Goal: Task Accomplishment & Management: Use online tool/utility

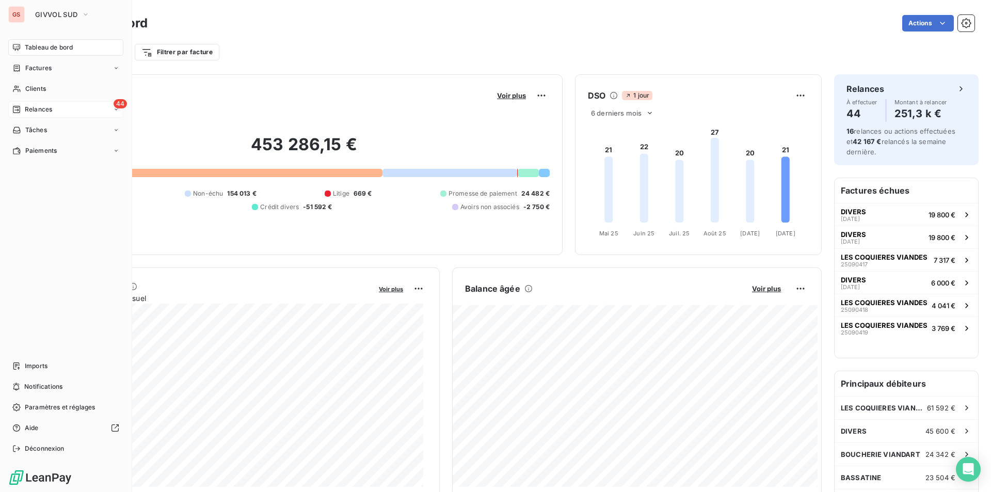
click at [25, 109] on span "Relances" at bounding box center [38, 109] width 27 height 9
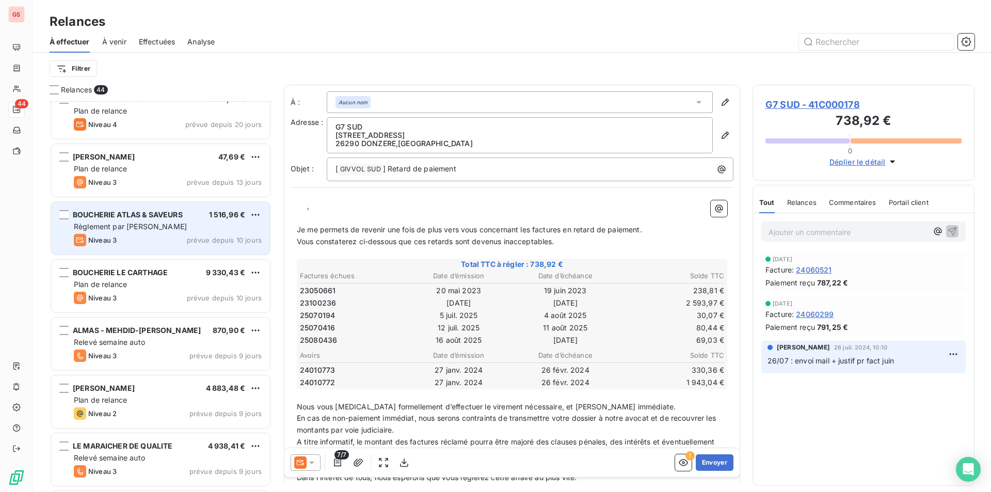
scroll to position [878, 0]
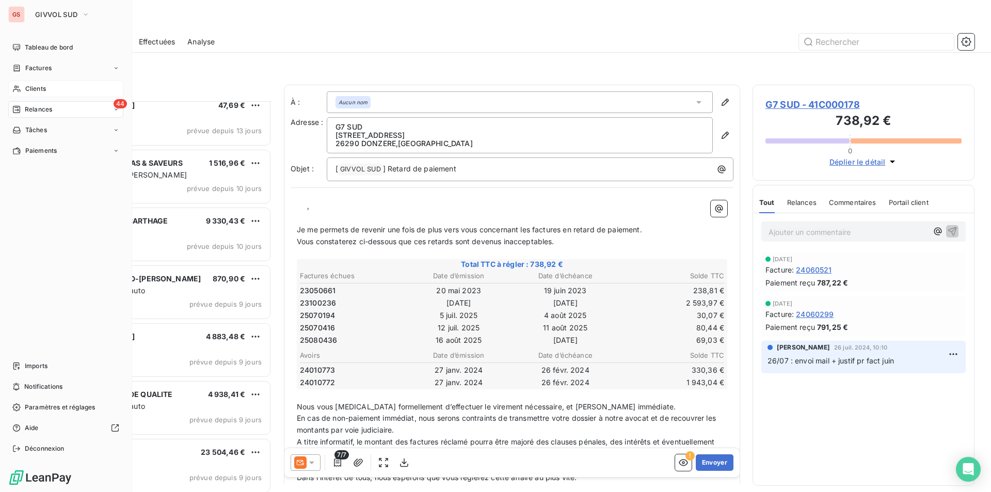
click at [24, 86] on div "Clients" at bounding box center [65, 89] width 115 height 17
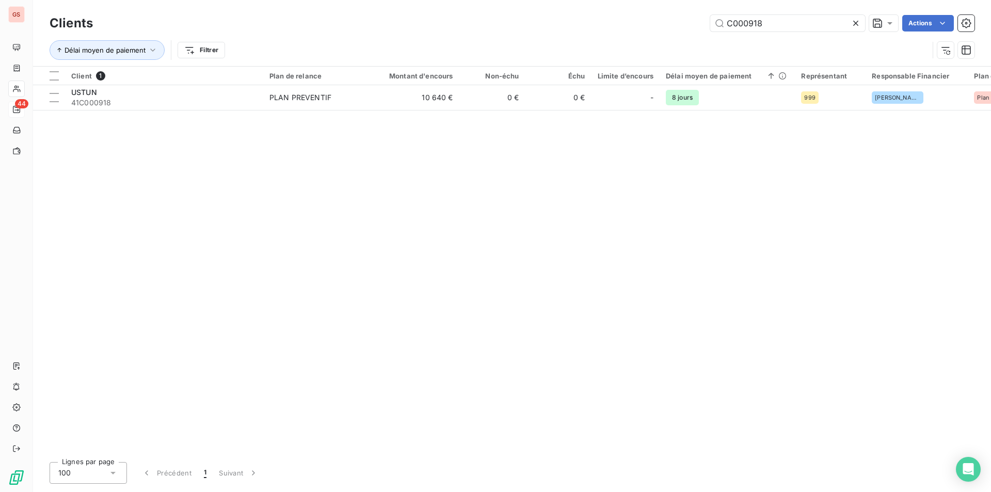
drag, startPoint x: 763, startPoint y: 14, endPoint x: 697, endPoint y: 22, distance: 66.5
click at [697, 22] on div "Clients C000918 Actions" at bounding box center [512, 23] width 925 height 22
drag, startPoint x: 793, startPoint y: 22, endPoint x: 560, endPoint y: 20, distance: 233.3
click at [560, 20] on div "C000918 Actions" at bounding box center [539, 23] width 869 height 17
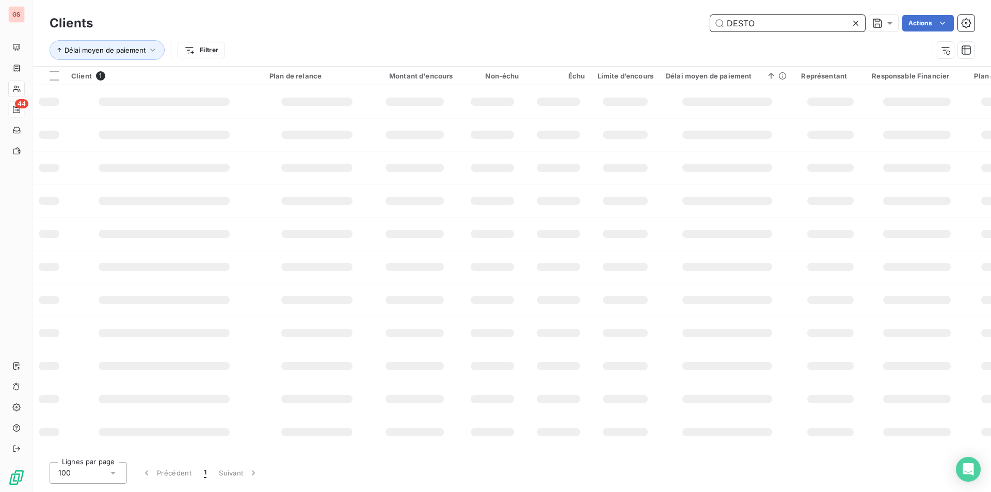
type input "DESTO"
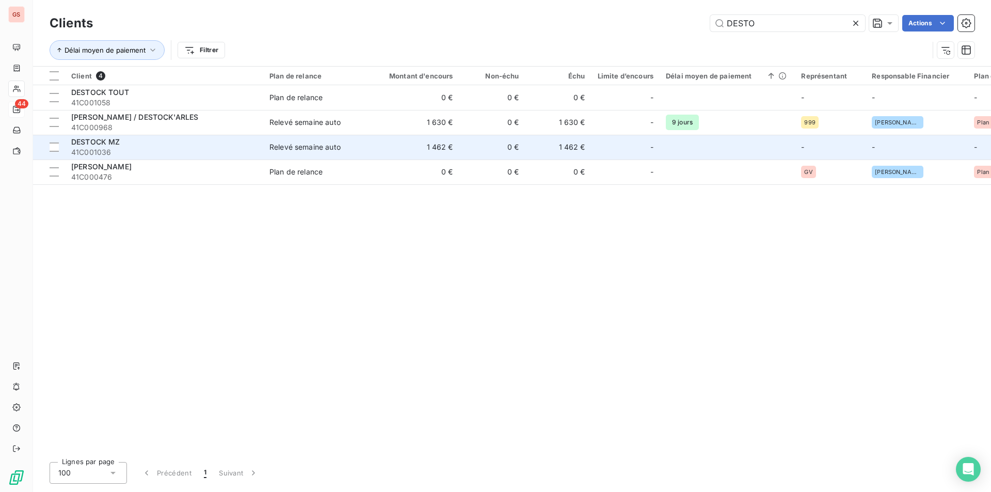
click at [138, 148] on span "41C001036" at bounding box center [164, 152] width 186 height 10
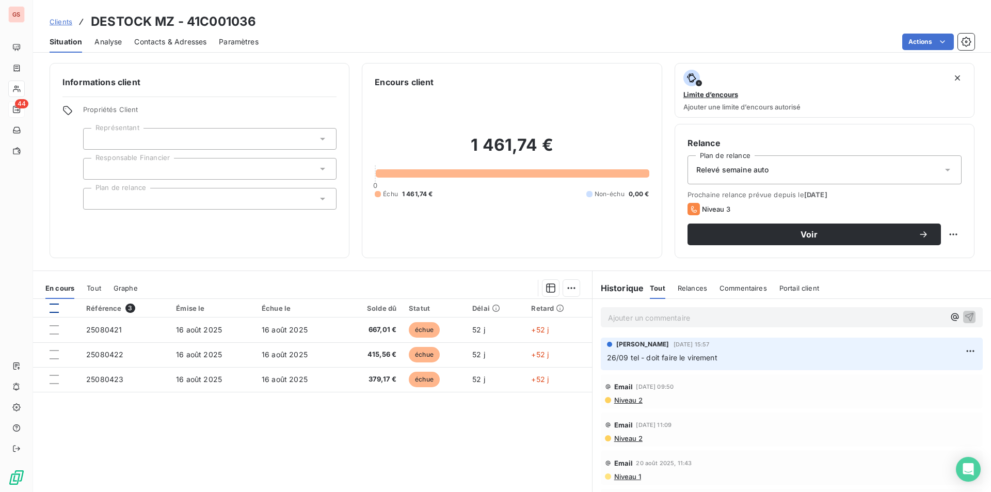
click at [54, 307] on div at bounding box center [54, 308] width 9 height 9
click at [566, 287] on html "GS 44 Clients DESTOCK MZ - 41C001036 Situation Analyse Contacts & Adresses Para…" at bounding box center [495, 246] width 991 height 492
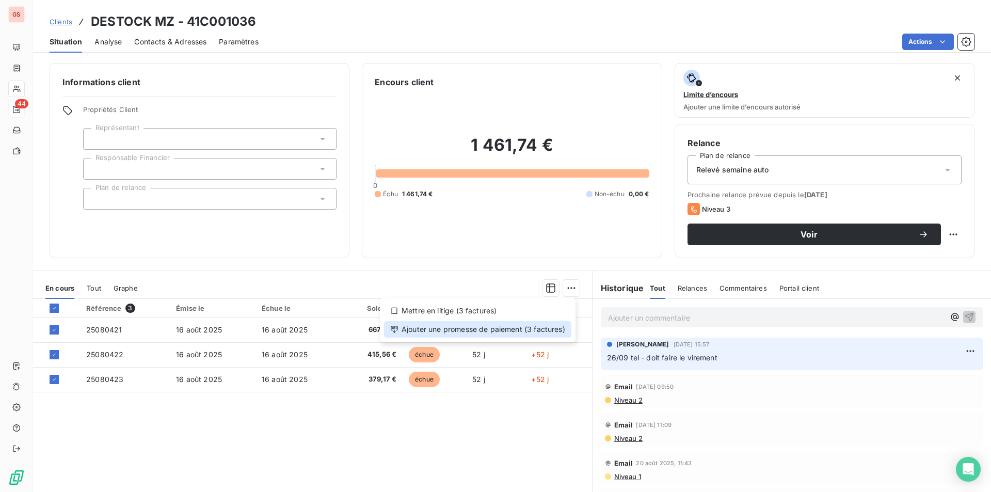
click at [524, 330] on div "Ajouter une promesse de paiement (3 factures)" at bounding box center [477, 329] width 187 height 17
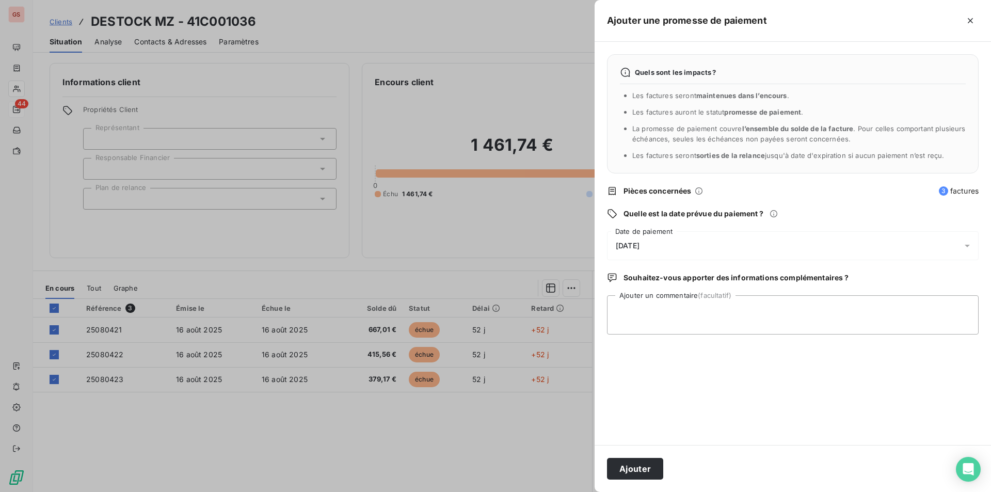
click at [670, 244] on div "[DATE]" at bounding box center [793, 245] width 372 height 29
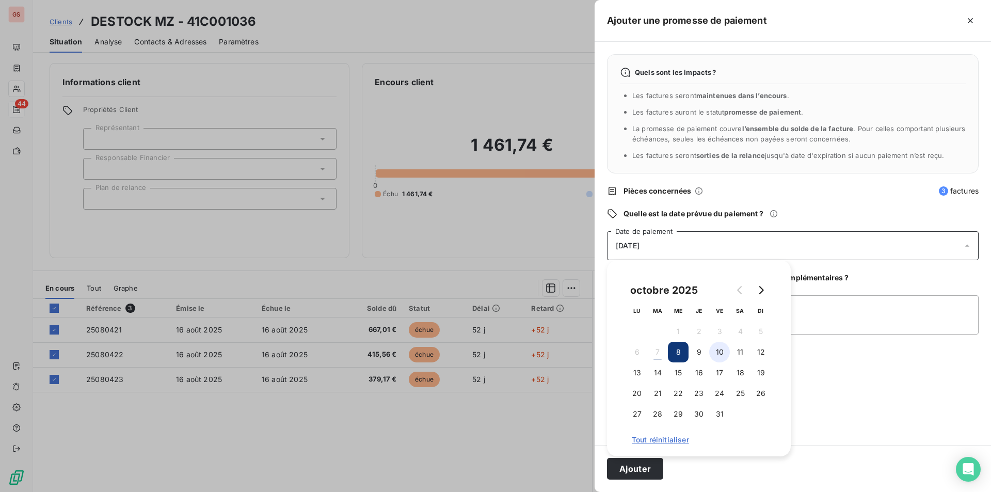
click at [719, 351] on button "10" at bounding box center [719, 352] width 21 height 21
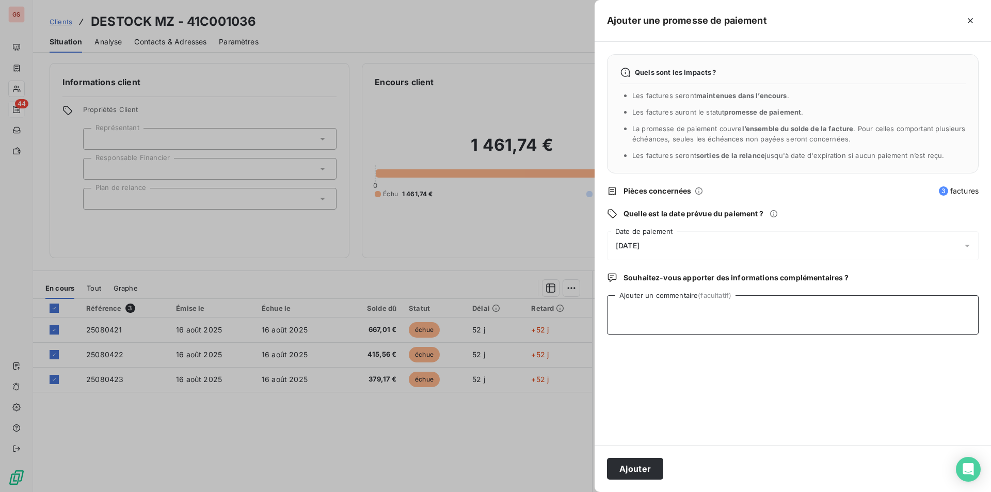
click at [867, 307] on textarea "Ajouter un commentaire (facultatif)" at bounding box center [793, 314] width 372 height 39
type textarea "VIRT"
click at [654, 468] on button "Ajouter" at bounding box center [635, 469] width 56 height 22
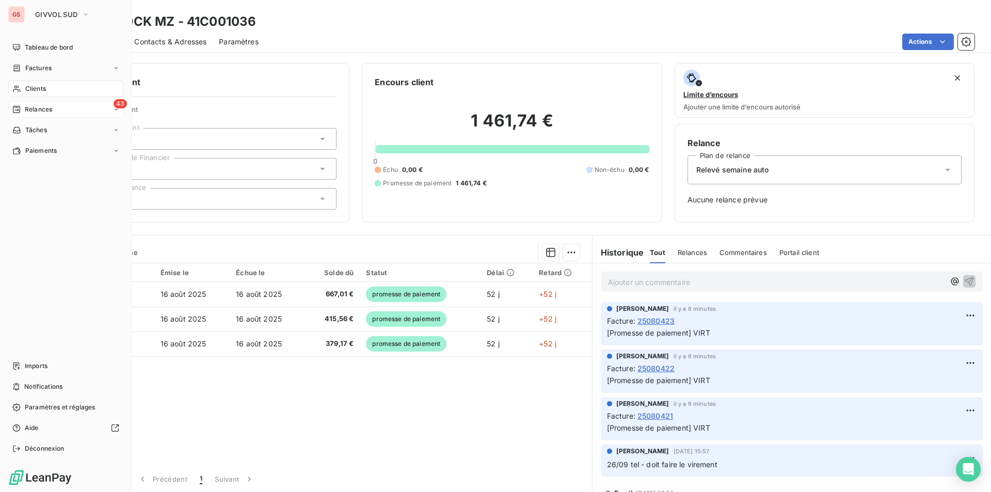
click at [44, 84] on span "Clients" at bounding box center [35, 88] width 21 height 9
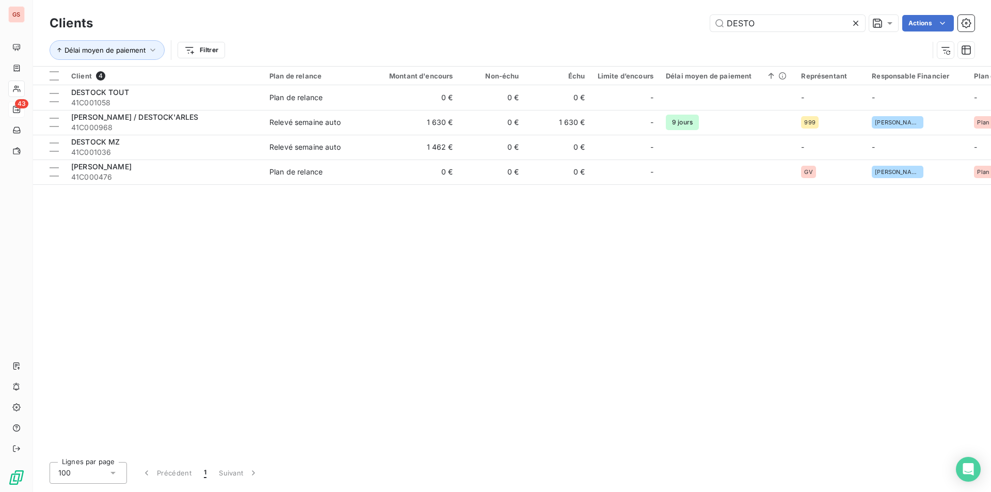
drag, startPoint x: 774, startPoint y: 26, endPoint x: 621, endPoint y: 24, distance: 153.3
click at [622, 25] on div "DESTO Actions" at bounding box center [539, 23] width 869 height 17
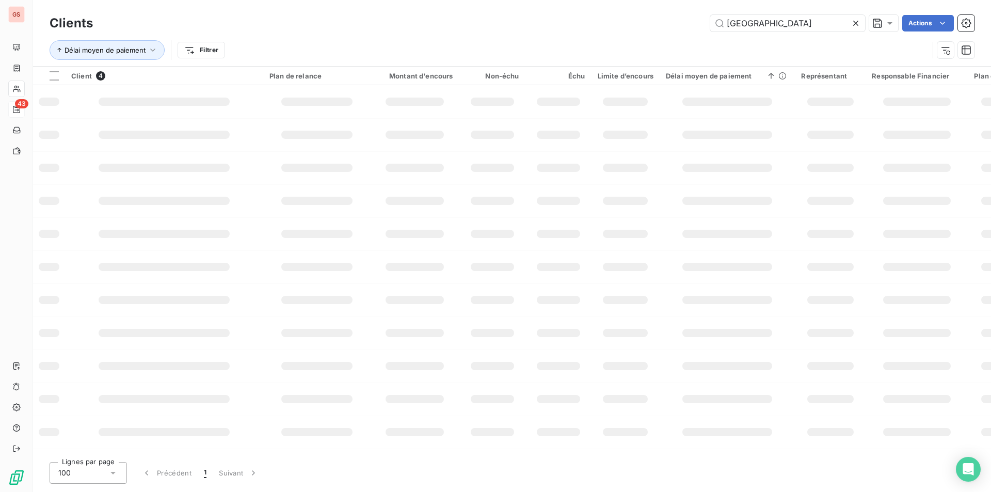
type input "[GEOGRAPHIC_DATA]"
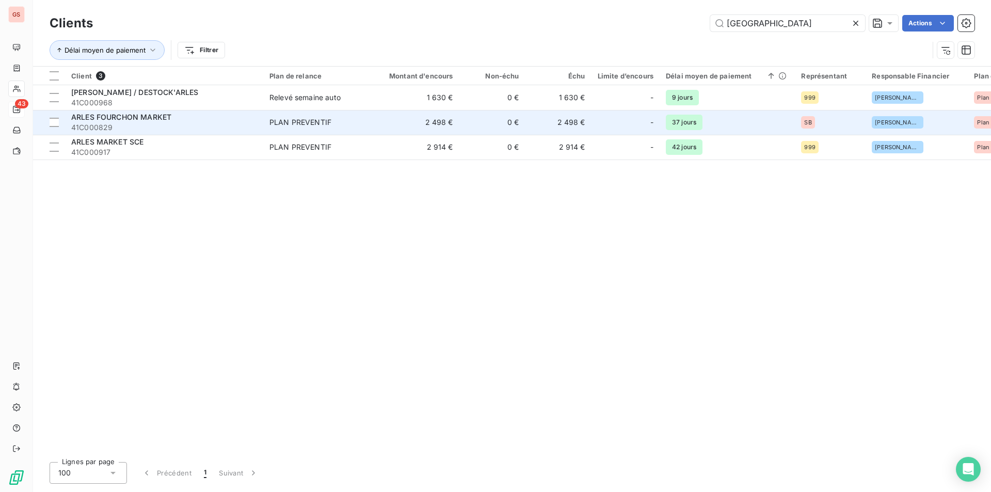
click at [160, 121] on span "ARLES FOURCHON MARKET" at bounding box center [121, 117] width 100 height 9
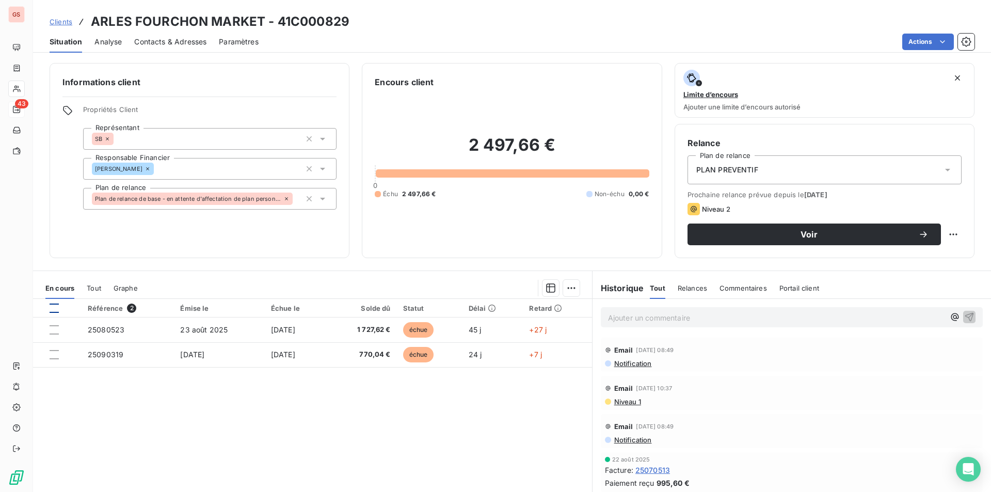
click at [52, 304] on div at bounding box center [54, 308] width 9 height 9
click at [567, 293] on html "GS 43 Clients ARLES FOURCHON MARKET - 41C000829 Situation Analyse Contacts & Ad…" at bounding box center [495, 246] width 991 height 492
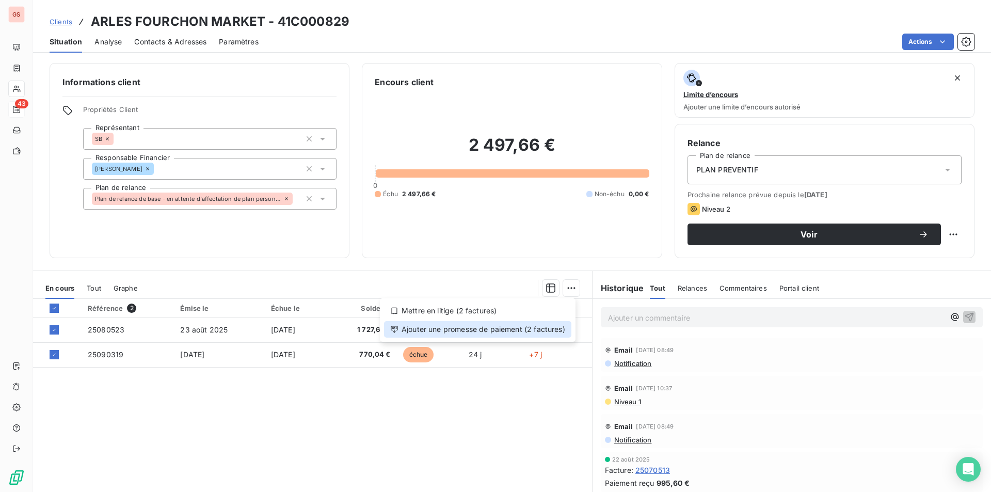
click at [503, 330] on div "Ajouter une promesse de paiement (2 factures)" at bounding box center [477, 329] width 187 height 17
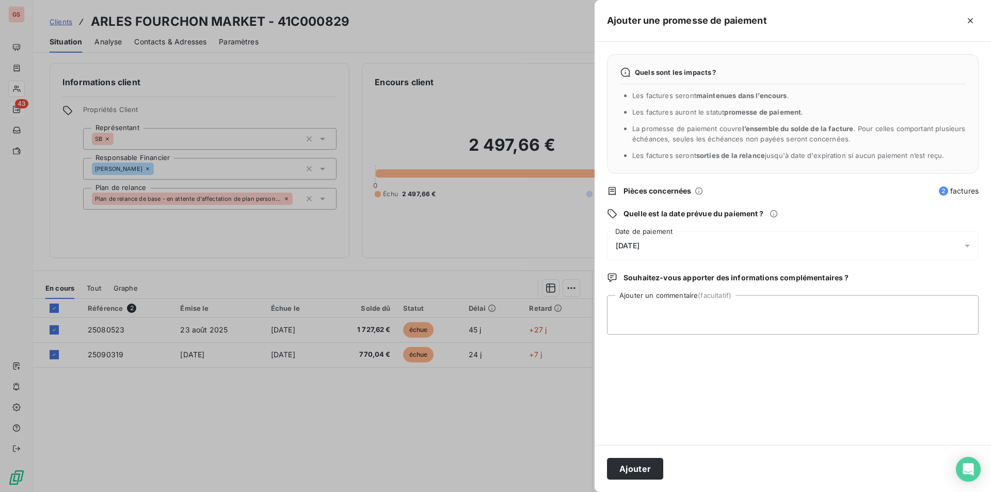
click at [640, 248] on span "[DATE]" at bounding box center [628, 246] width 24 height 8
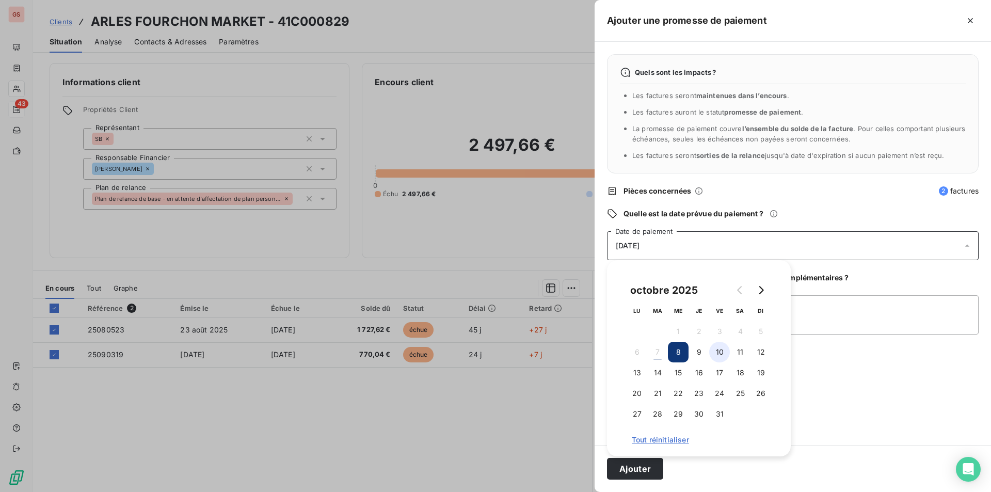
click at [722, 354] on button "10" at bounding box center [719, 352] width 21 height 21
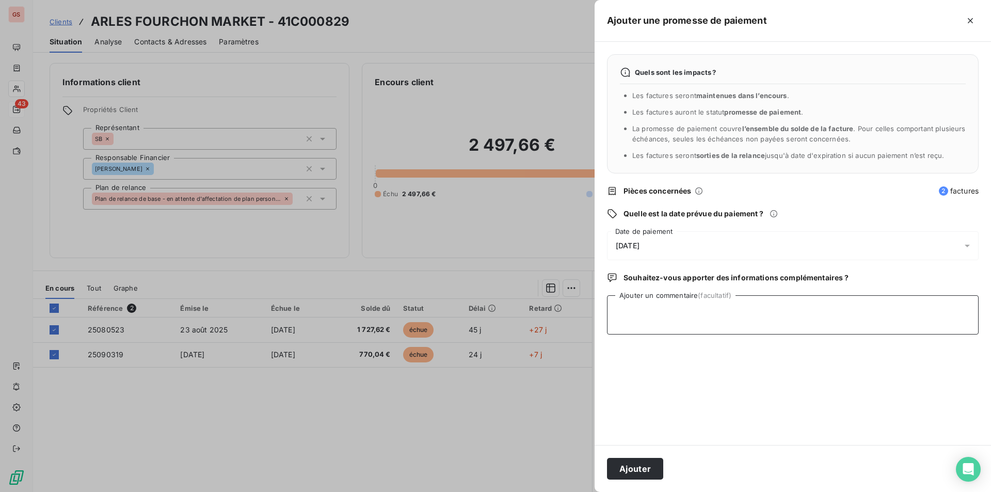
click at [834, 324] on textarea "Ajouter un commentaire (facultatif)" at bounding box center [793, 314] width 372 height 39
type textarea "VIRT"
click at [660, 473] on button "Ajouter" at bounding box center [635, 469] width 56 height 22
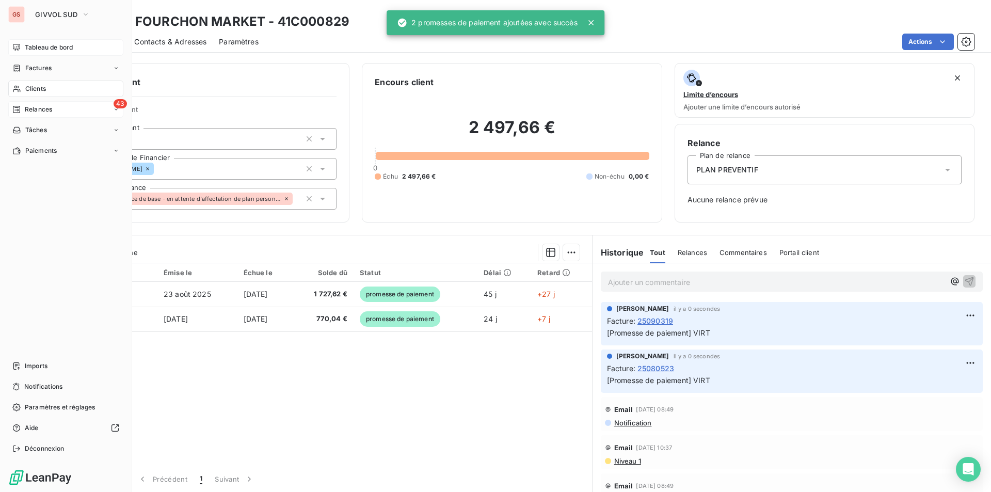
click at [56, 49] on span "Tableau de bord" at bounding box center [49, 47] width 48 height 9
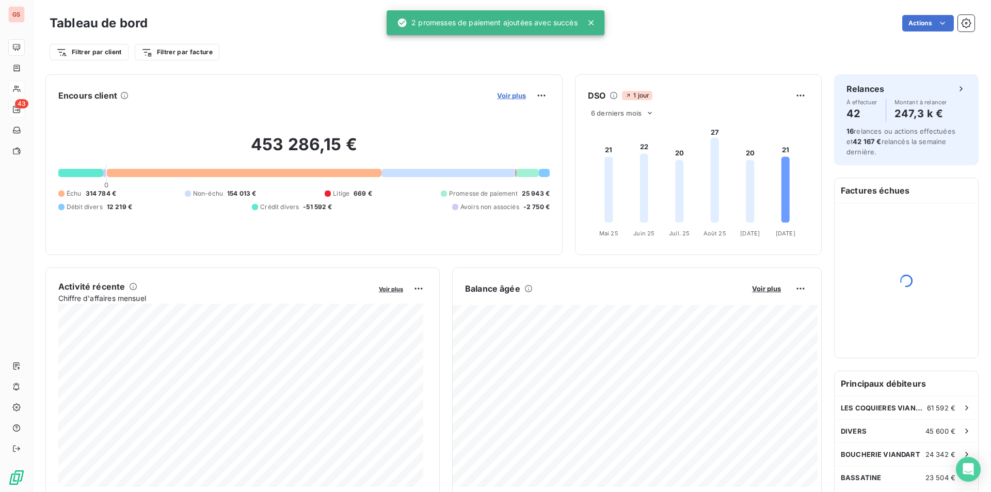
click at [512, 94] on span "Voir plus" at bounding box center [511, 95] width 29 height 8
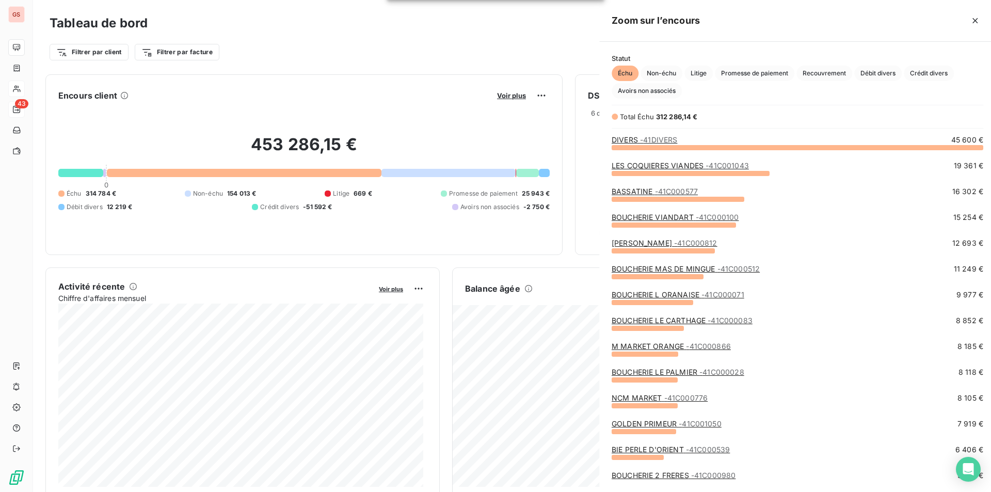
scroll to position [337, 389]
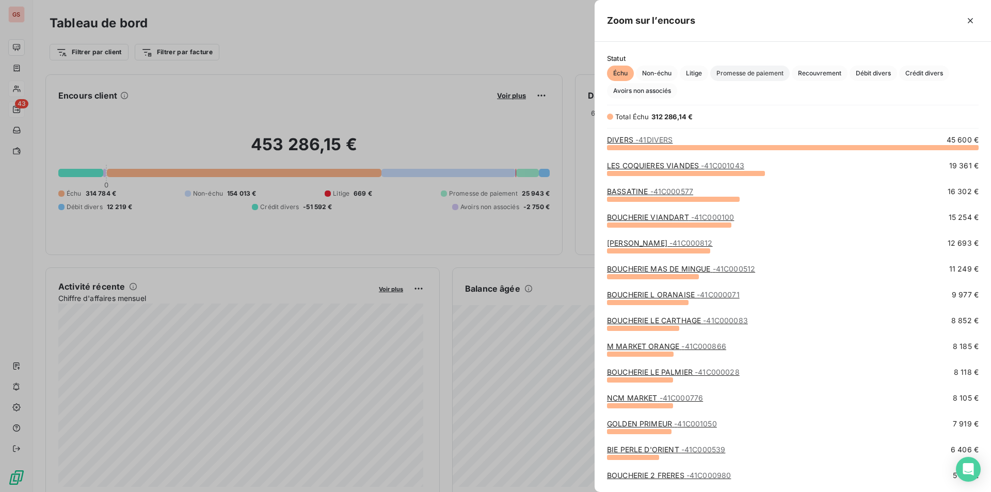
click at [760, 72] on span "Promesse de paiement" at bounding box center [749, 73] width 79 height 15
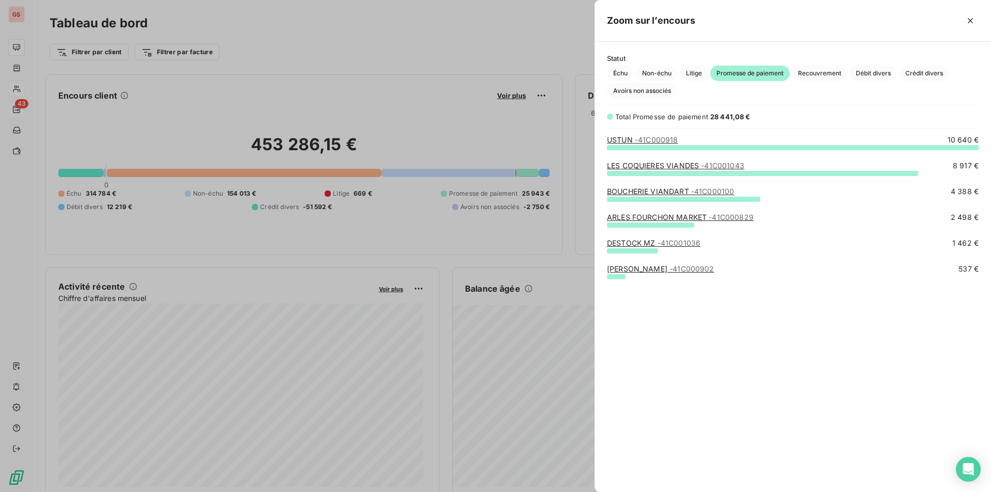
click at [378, 86] on div at bounding box center [495, 246] width 991 height 492
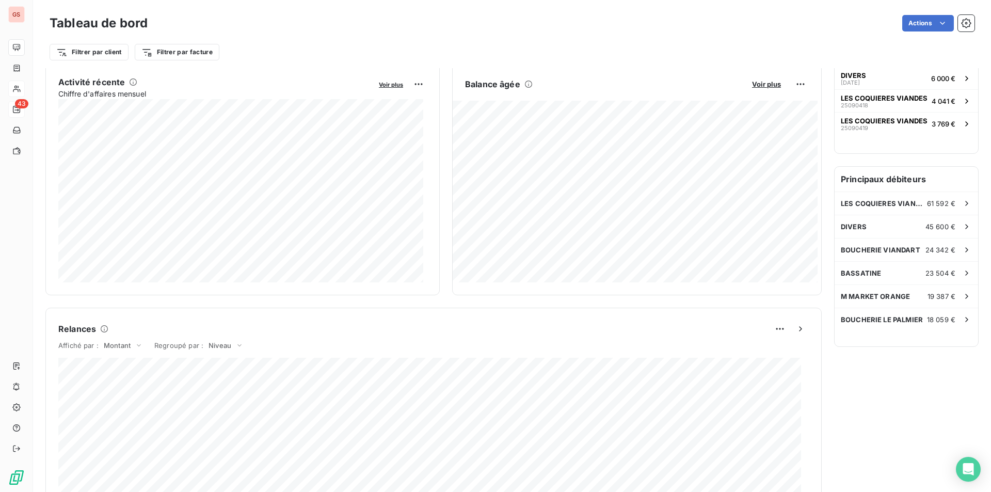
scroll to position [0, 0]
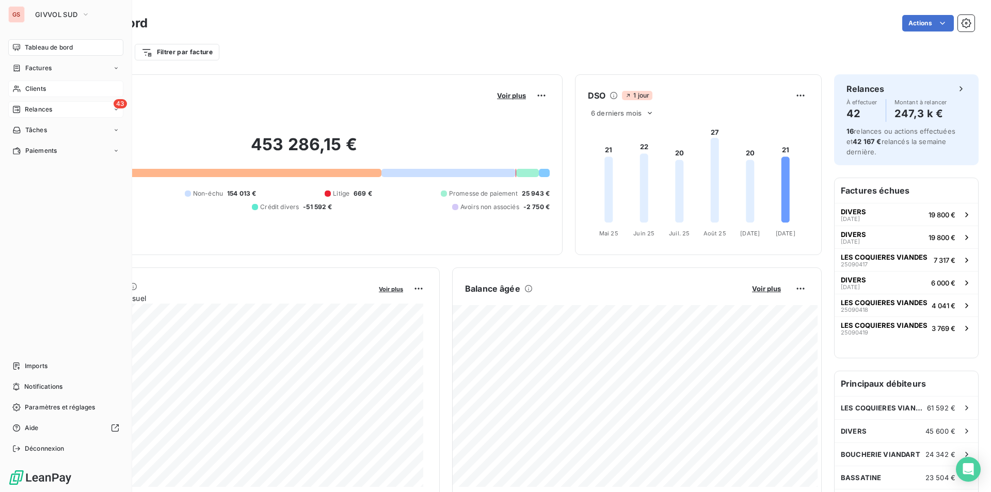
click at [47, 111] on span "Relances" at bounding box center [38, 109] width 27 height 9
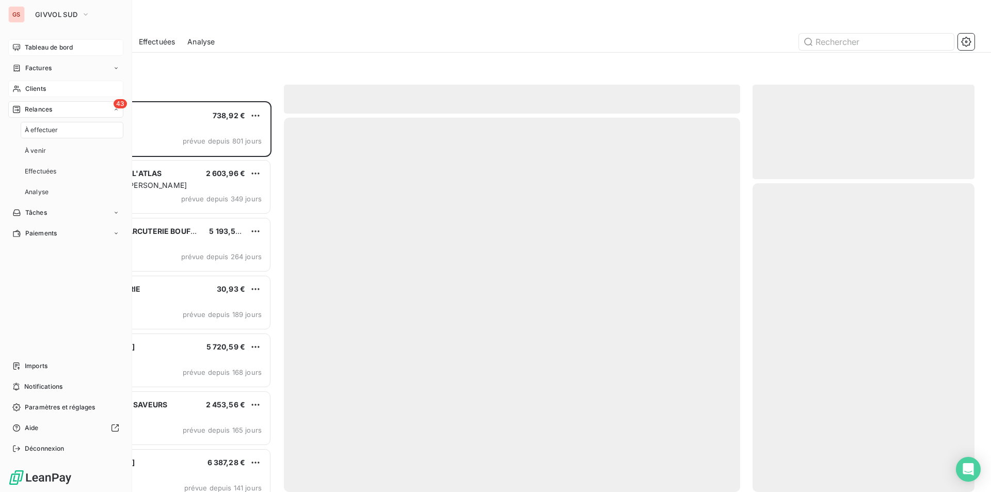
scroll to position [383, 214]
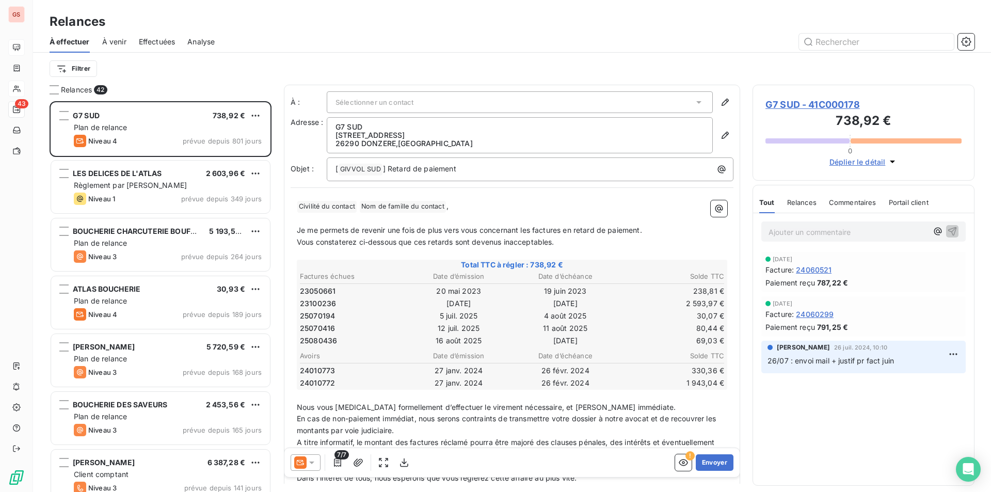
click at [193, 38] on span "Analyse" at bounding box center [200, 42] width 27 height 10
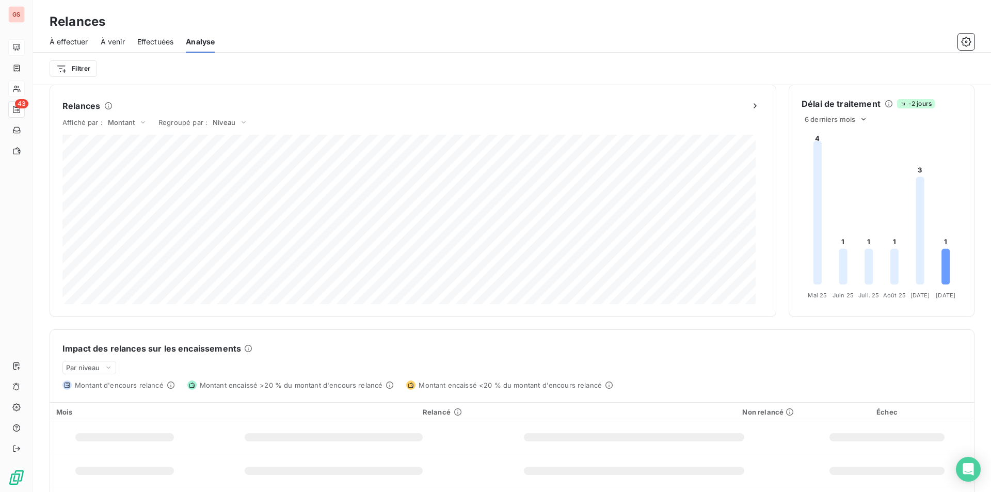
scroll to position [112, 0]
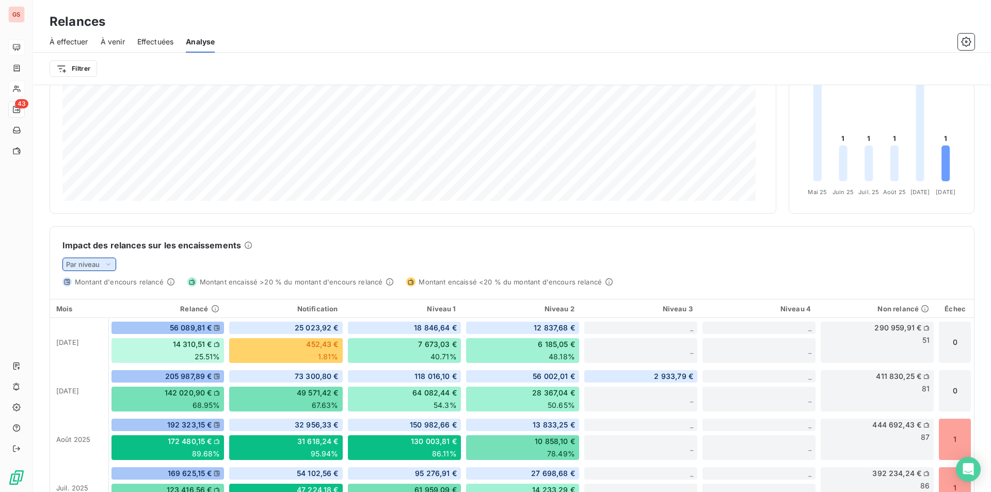
click at [111, 265] on icon at bounding box center [108, 264] width 8 height 10
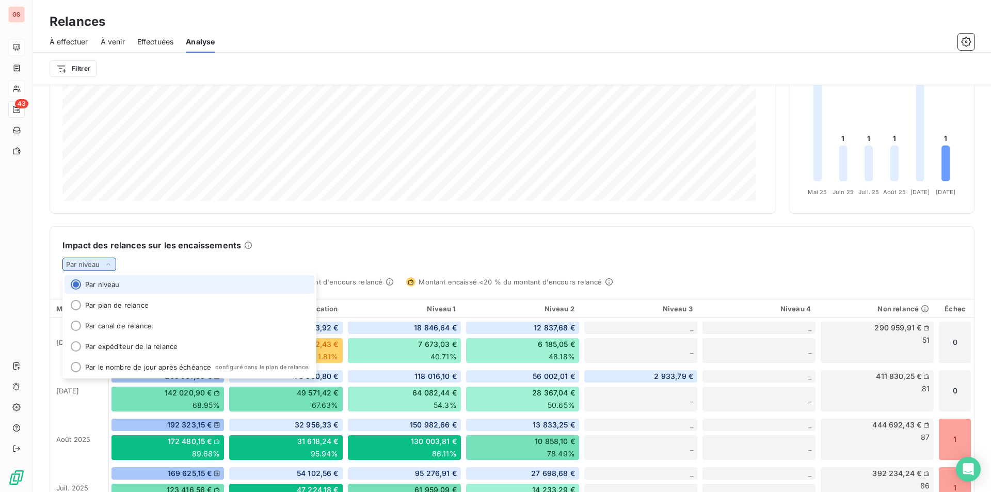
click at [111, 264] on icon at bounding box center [108, 264] width 8 height 10
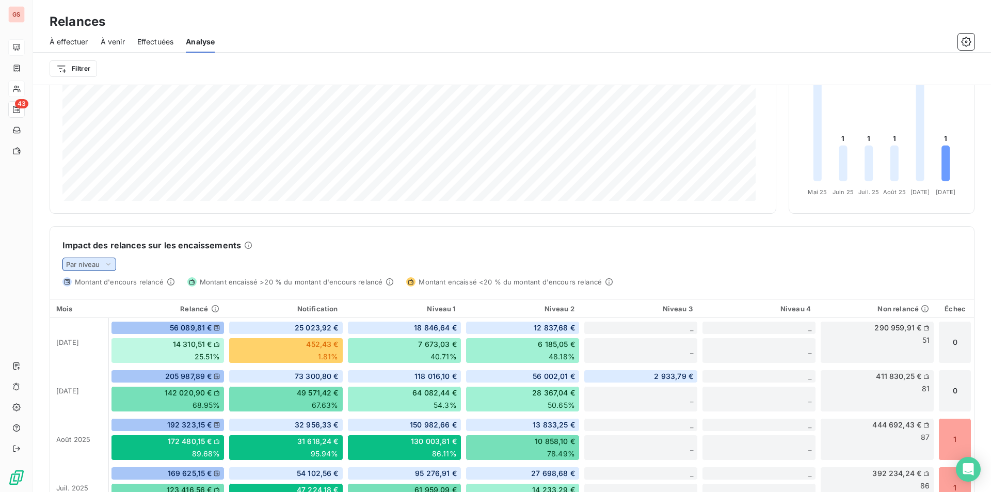
click at [115, 263] on div "Par niveau" at bounding box center [89, 264] width 54 height 13
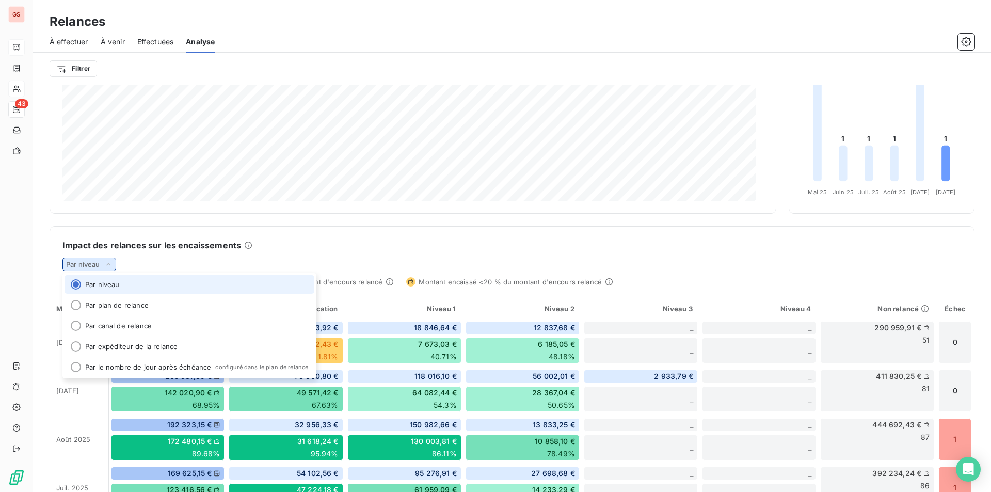
click at [114, 263] on div "Par niveau" at bounding box center [89, 264] width 54 height 13
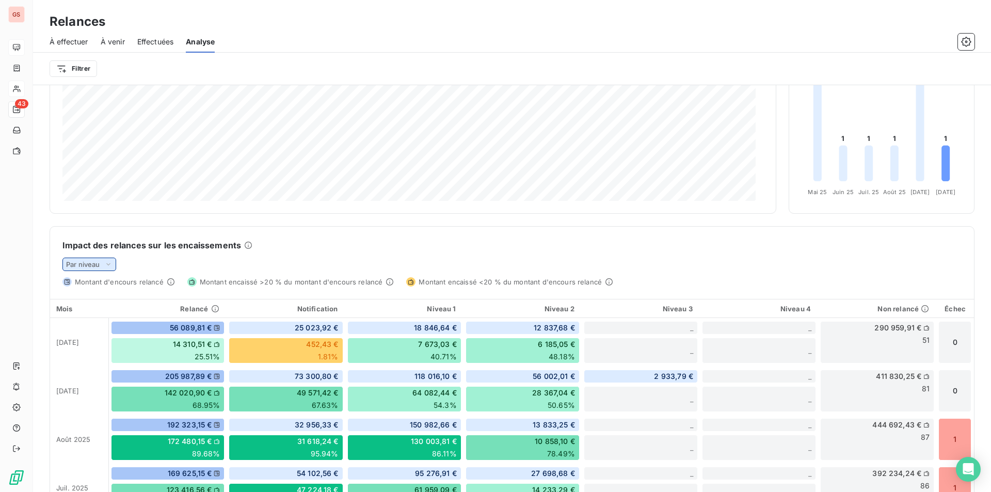
scroll to position [0, 0]
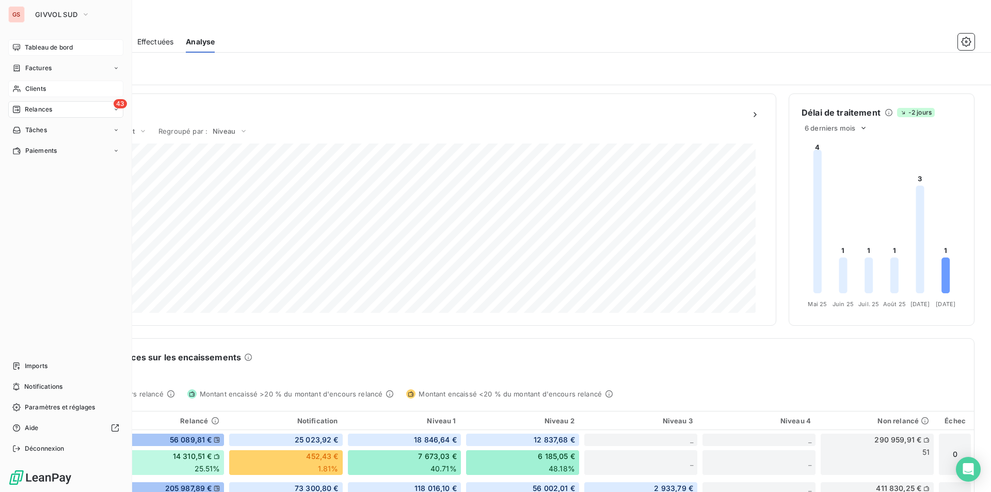
click at [38, 46] on span "Tableau de bord" at bounding box center [49, 47] width 48 height 9
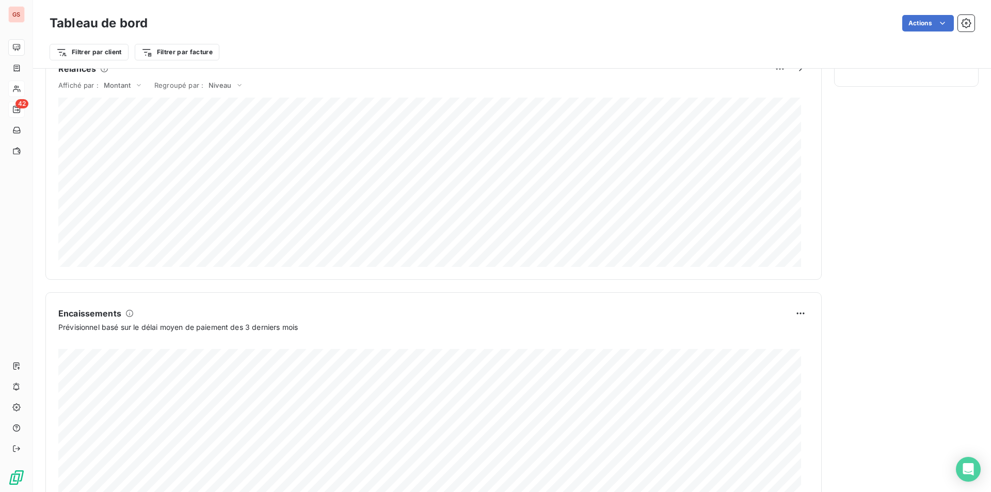
scroll to position [514, 0]
